Goal: Task Accomplishment & Management: Use online tool/utility

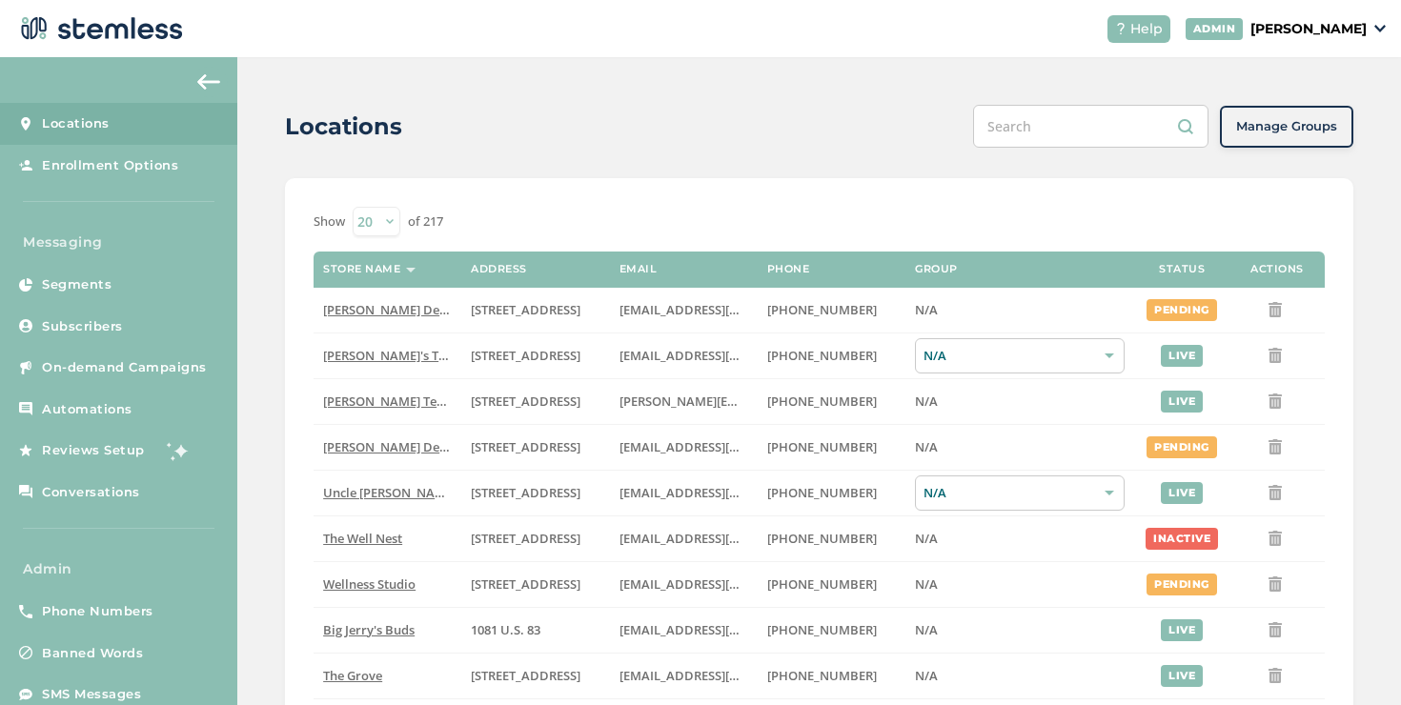
click at [232, 358] on link "On-demand Campaigns" at bounding box center [118, 368] width 237 height 42
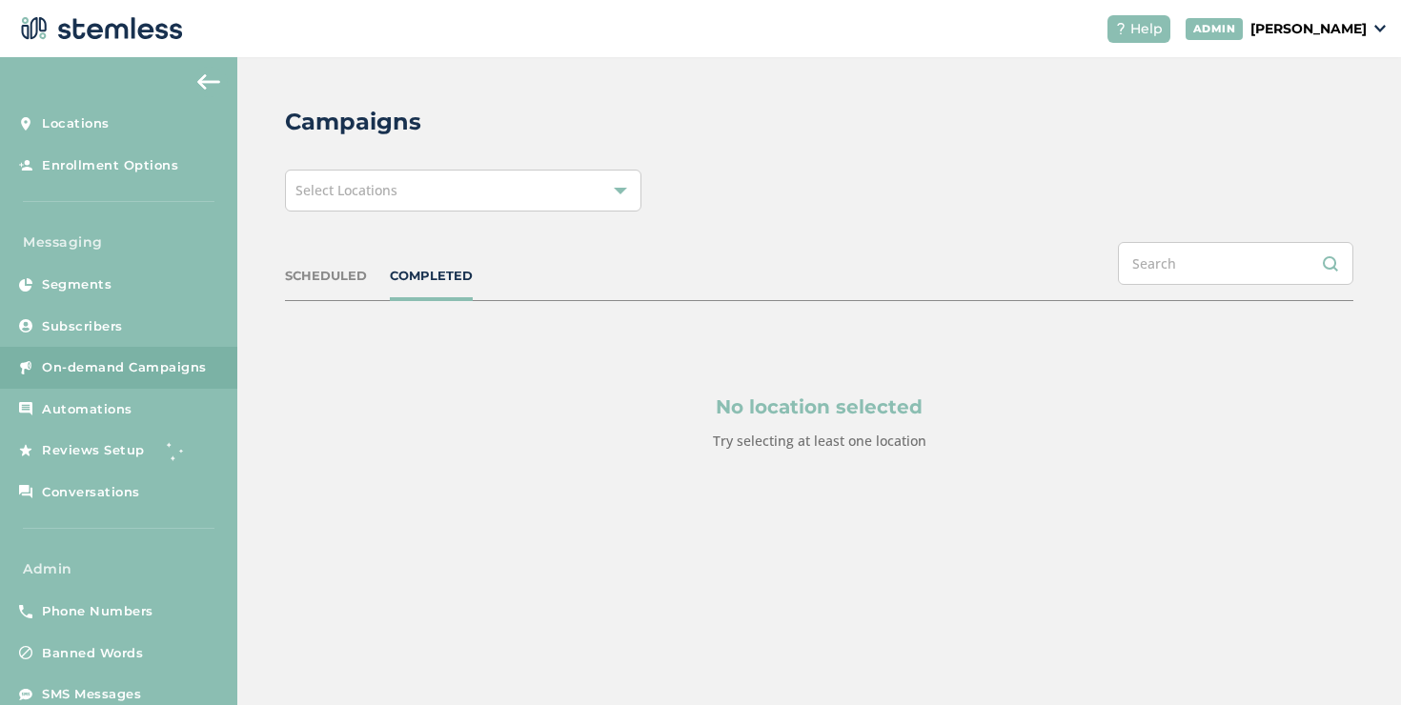
click at [519, 200] on div "Select Locations" at bounding box center [463, 191] width 356 height 42
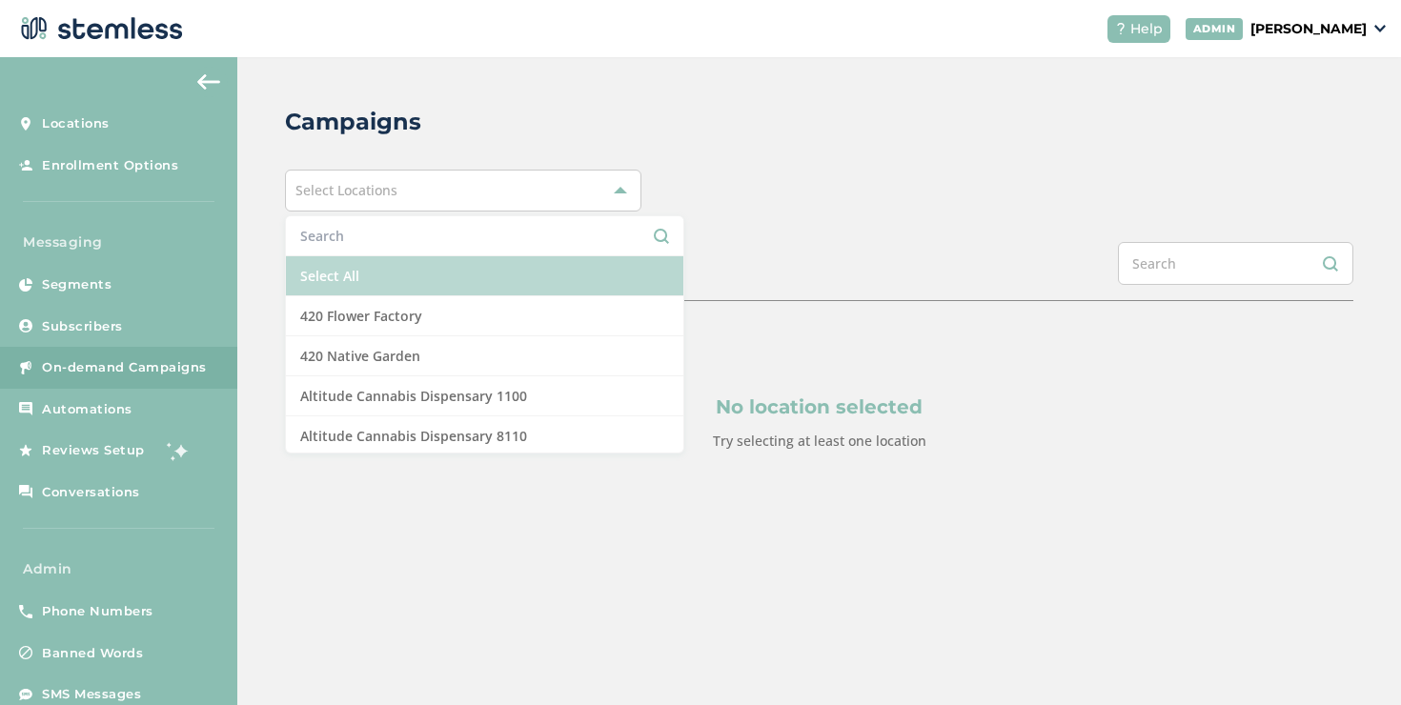
click at [455, 266] on li "Select All" at bounding box center [484, 276] width 397 height 40
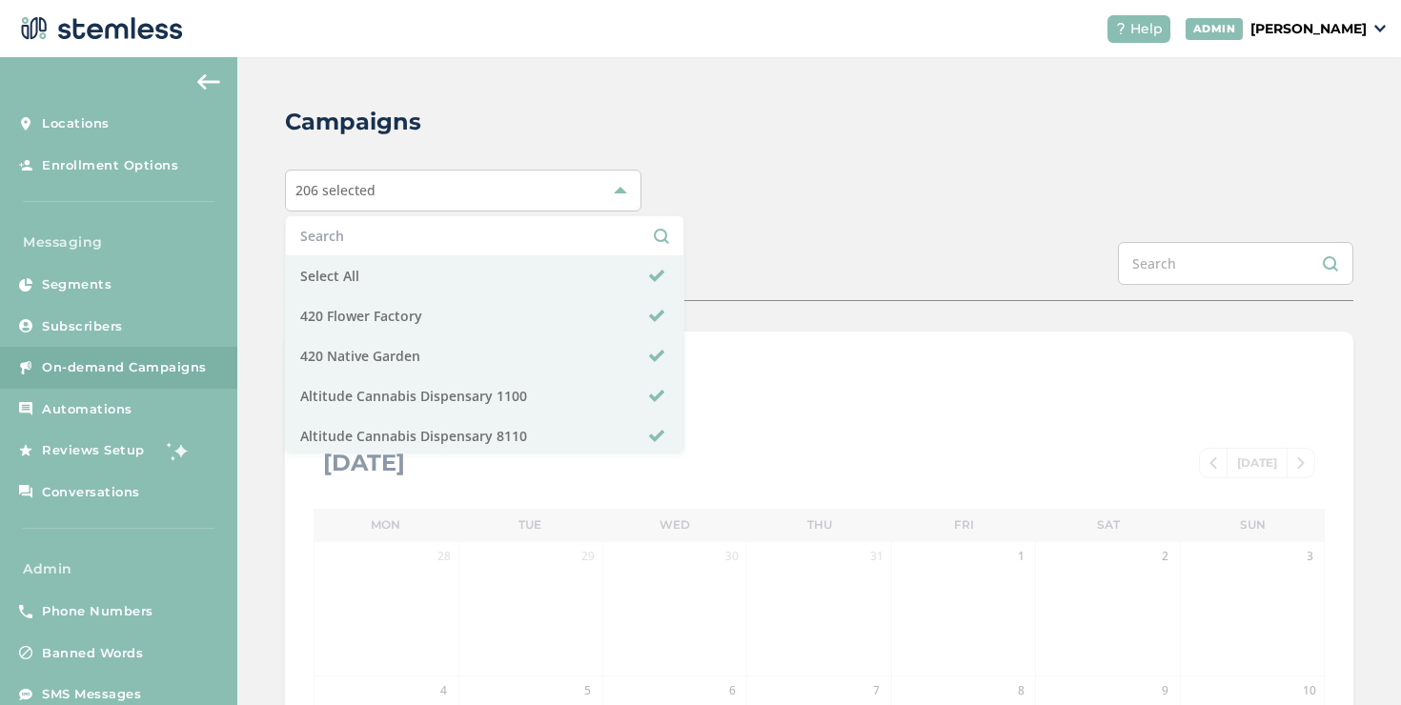
click at [757, 272] on div "SCHEDULED COMPLETED" at bounding box center [819, 271] width 1068 height 59
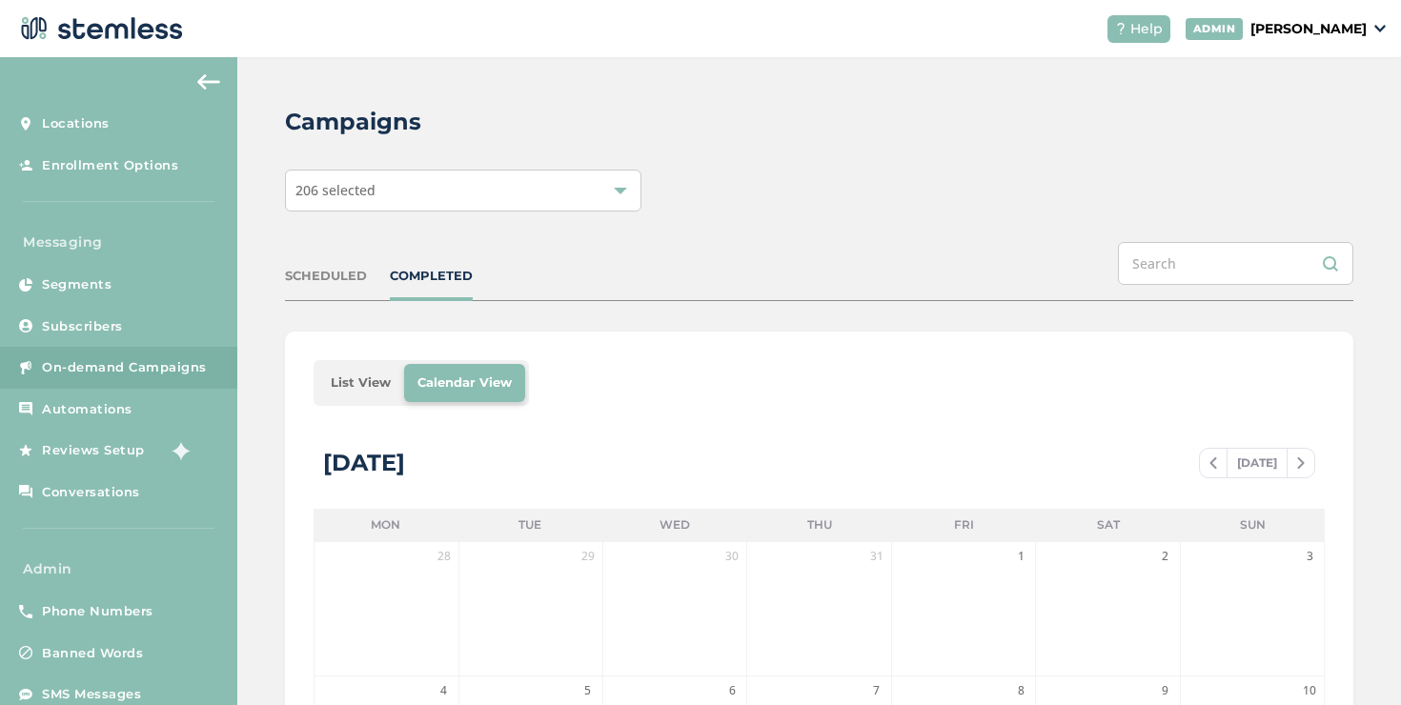
click at [340, 387] on li "List View" at bounding box center [360, 383] width 87 height 38
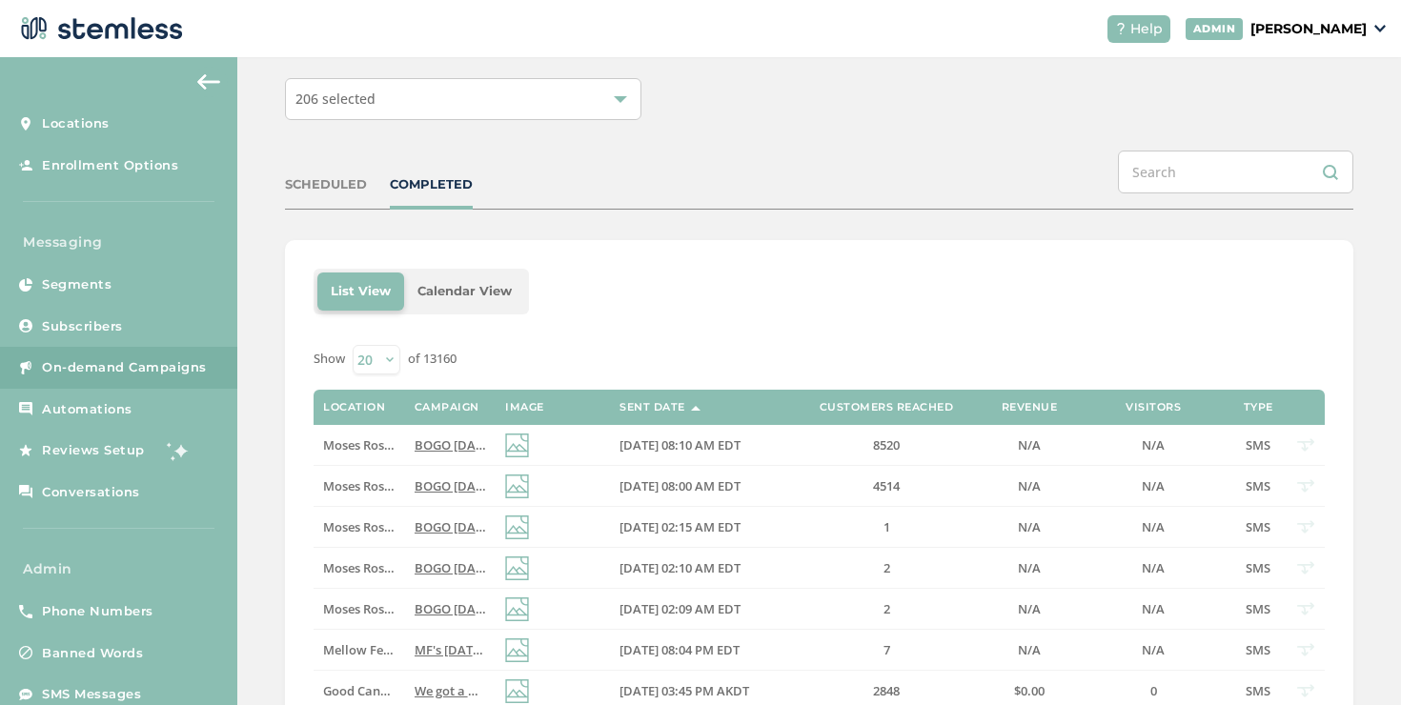
scroll to position [123, 0]
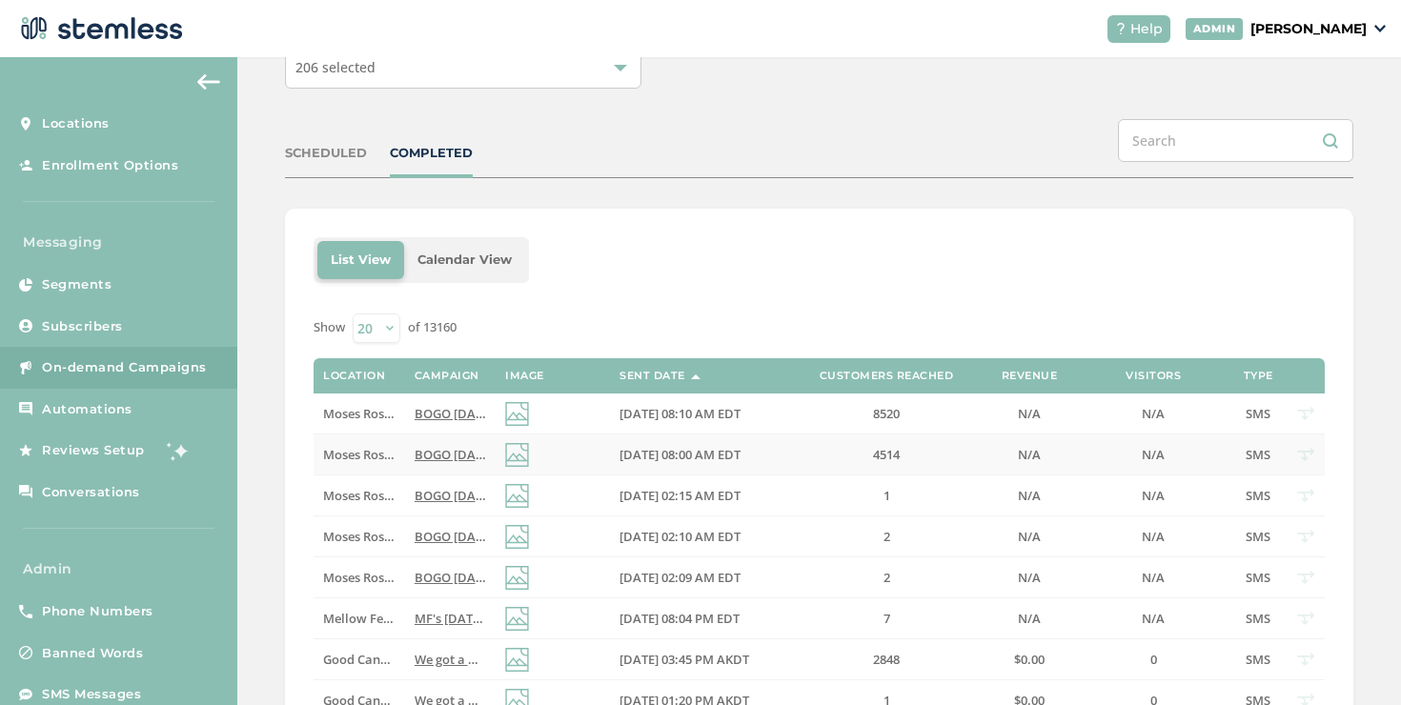
click at [367, 454] on span "Moses Roses" at bounding box center [359, 454] width 73 height 17
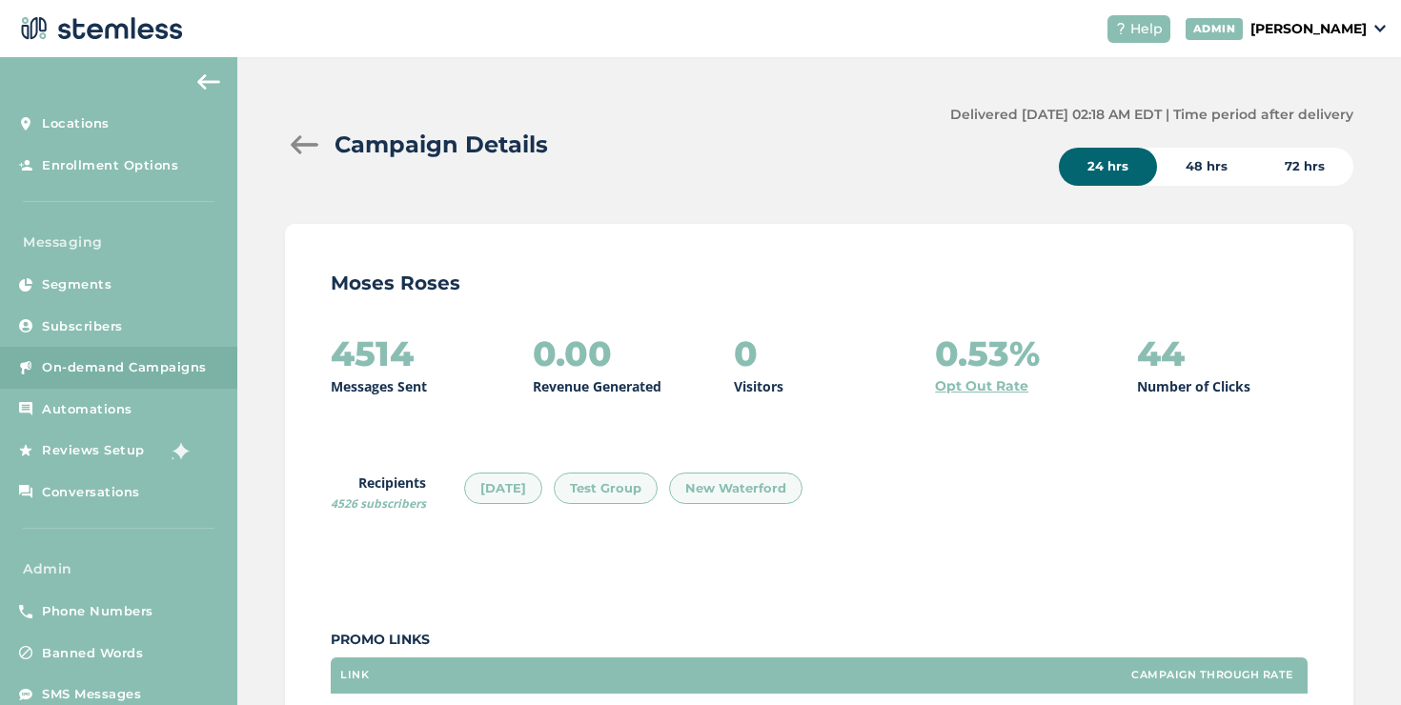
click at [304, 145] on div at bounding box center [304, 144] width 38 height 19
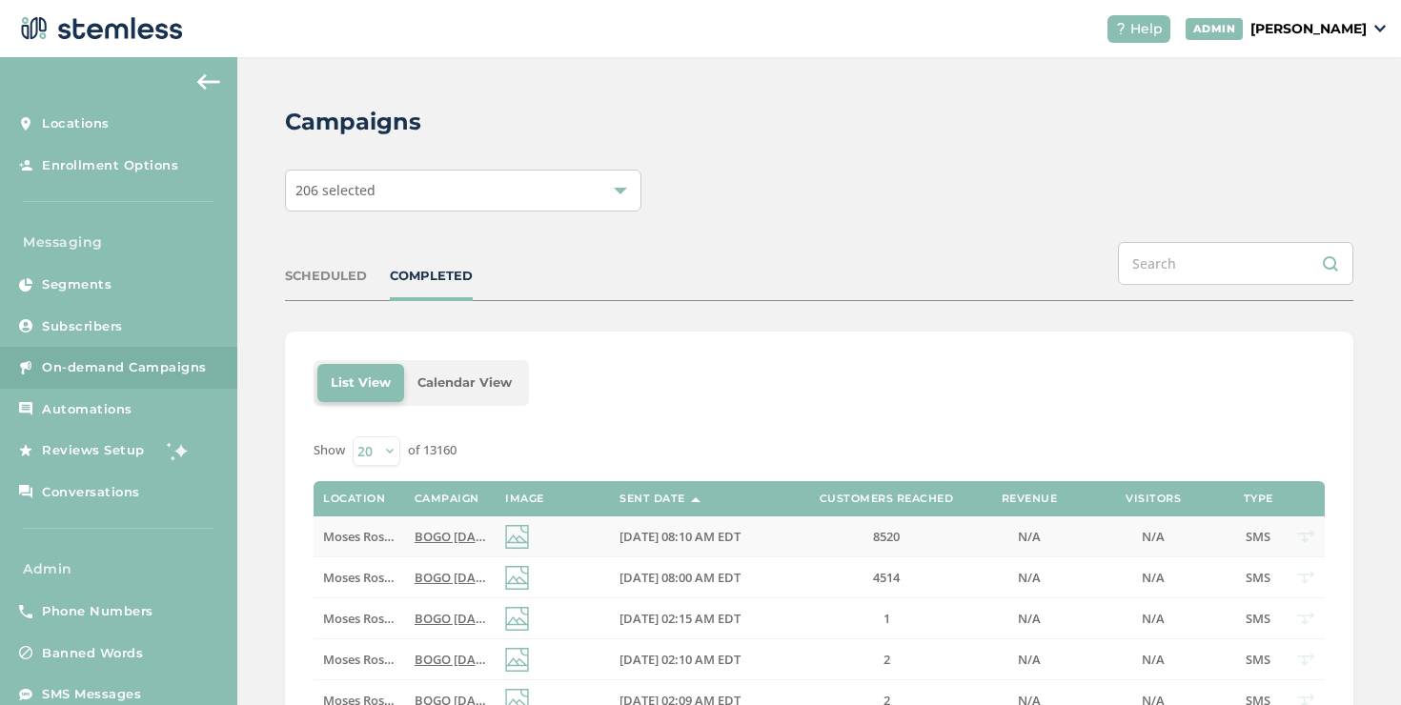
click at [740, 539] on span "[DATE] 08:10 AM EDT" at bounding box center [679, 536] width 121 height 17
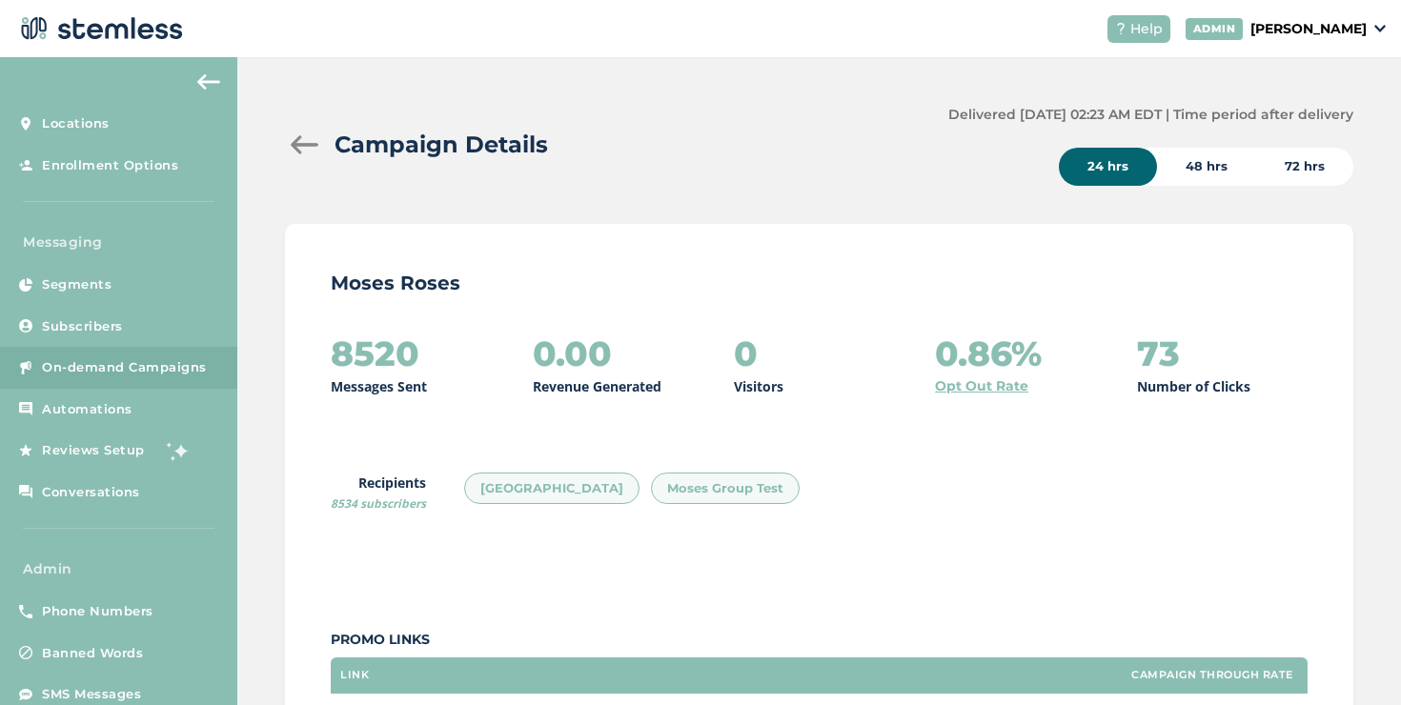
click at [495, 495] on div "[GEOGRAPHIC_DATA]" at bounding box center [551, 489] width 175 height 32
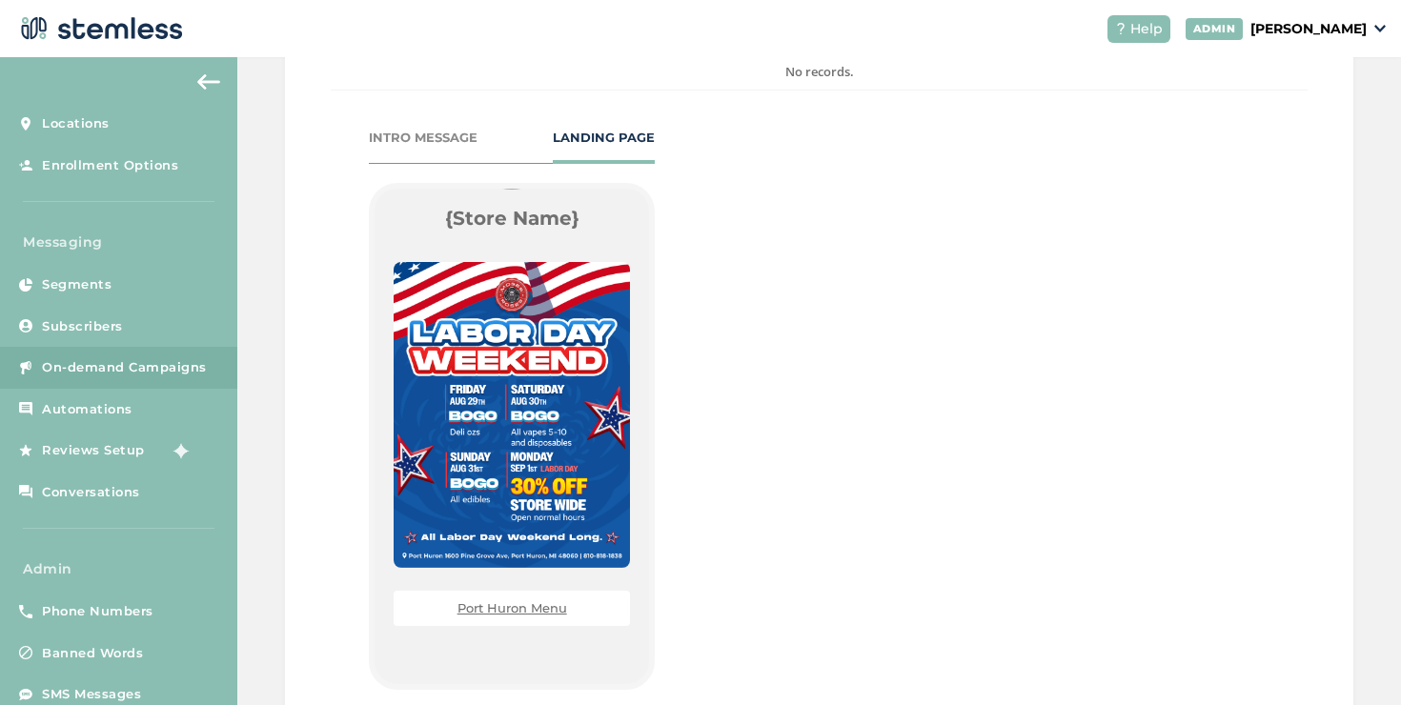
scroll to position [161, 0]
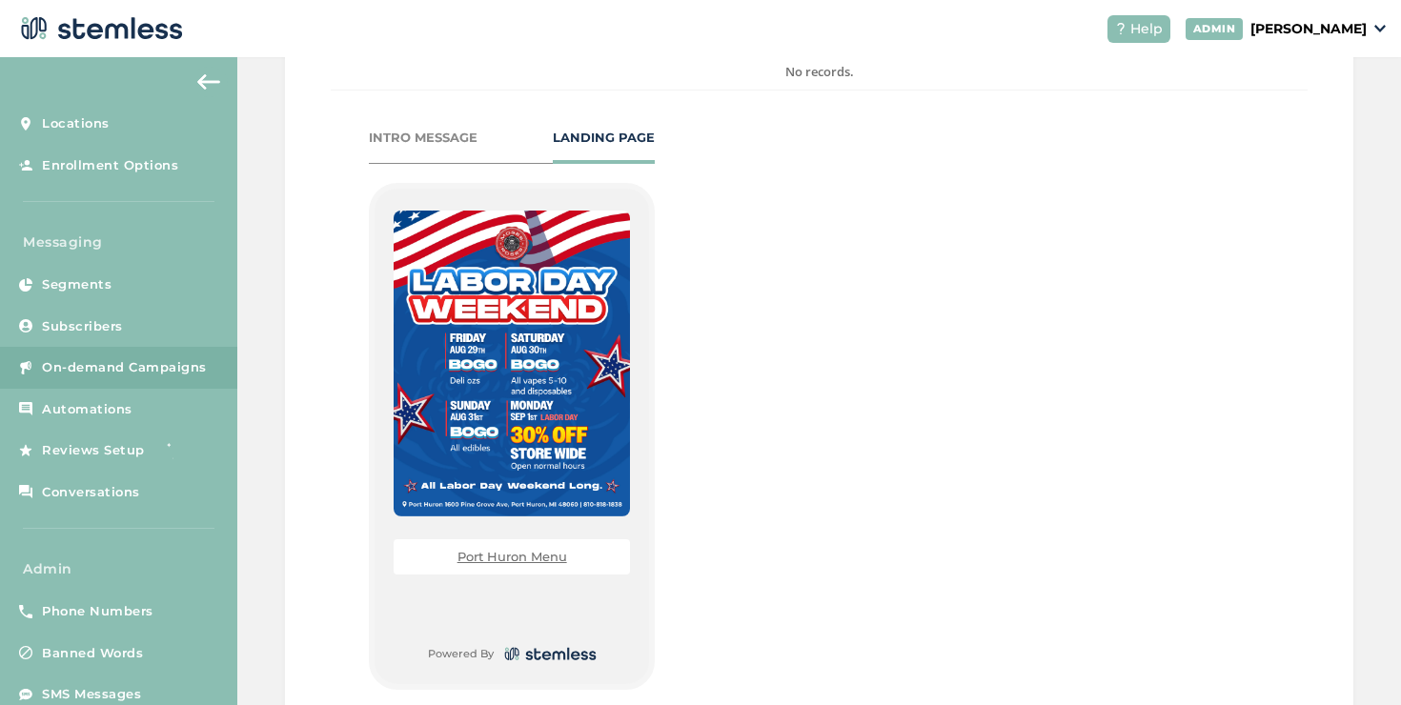
click at [503, 558] on link "Port Huron Menu" at bounding box center [512, 556] width 110 height 15
